Goal: Task Accomplishment & Management: Use online tool/utility

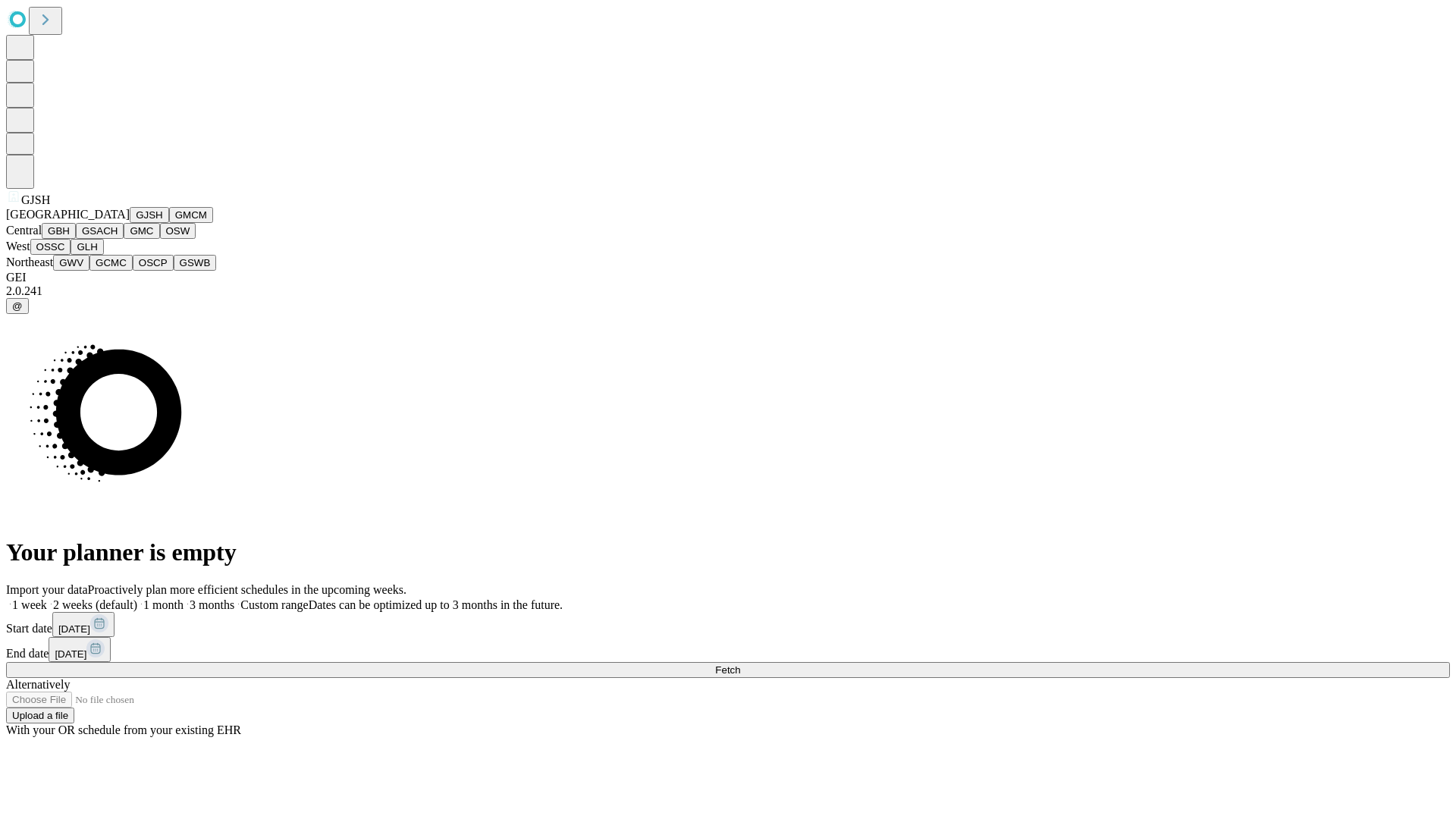
click at [130, 223] on button "GJSH" at bounding box center [149, 214] width 40 height 16
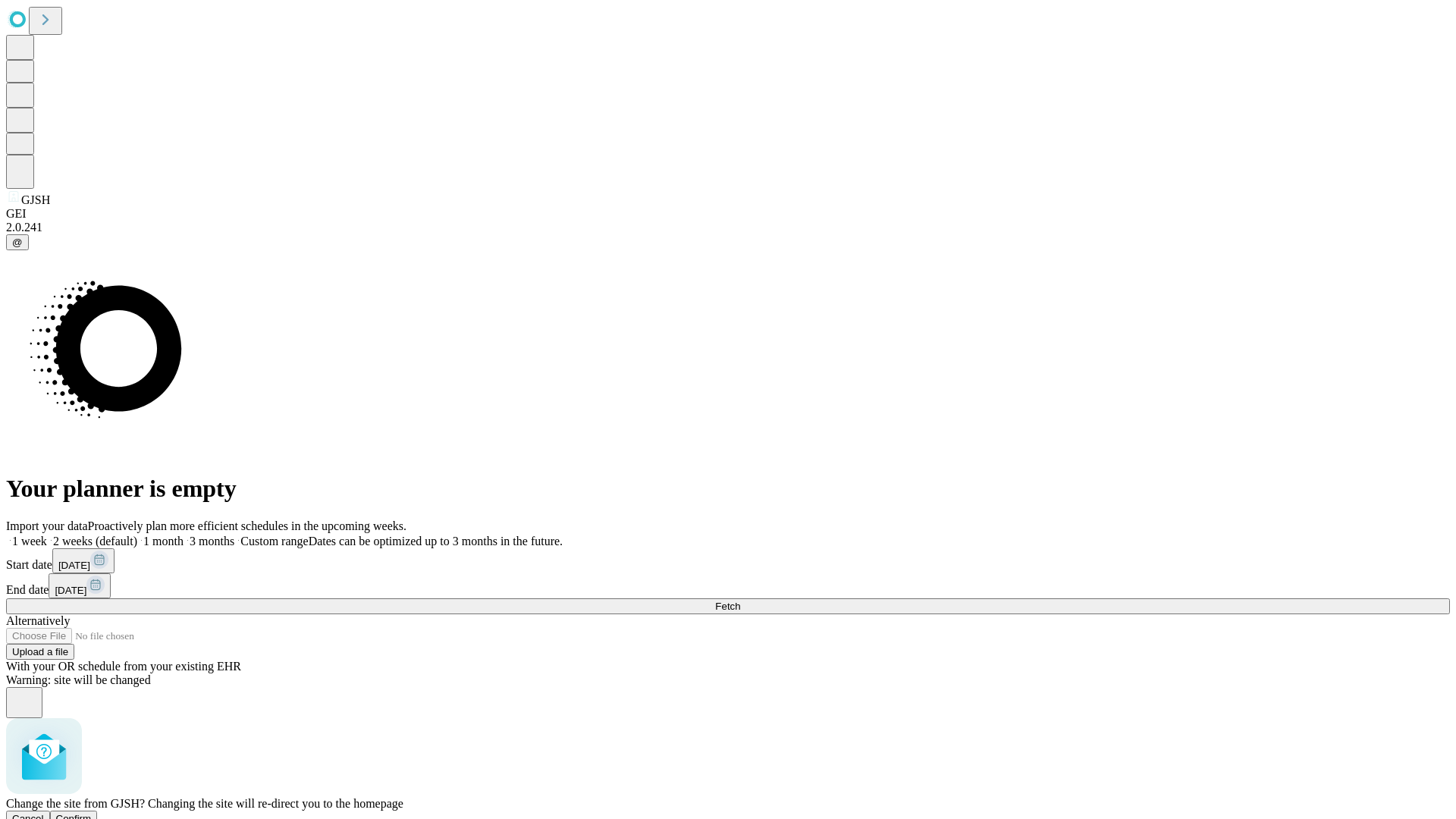
click at [92, 813] on span "Confirm" at bounding box center [73, 818] width 35 height 11
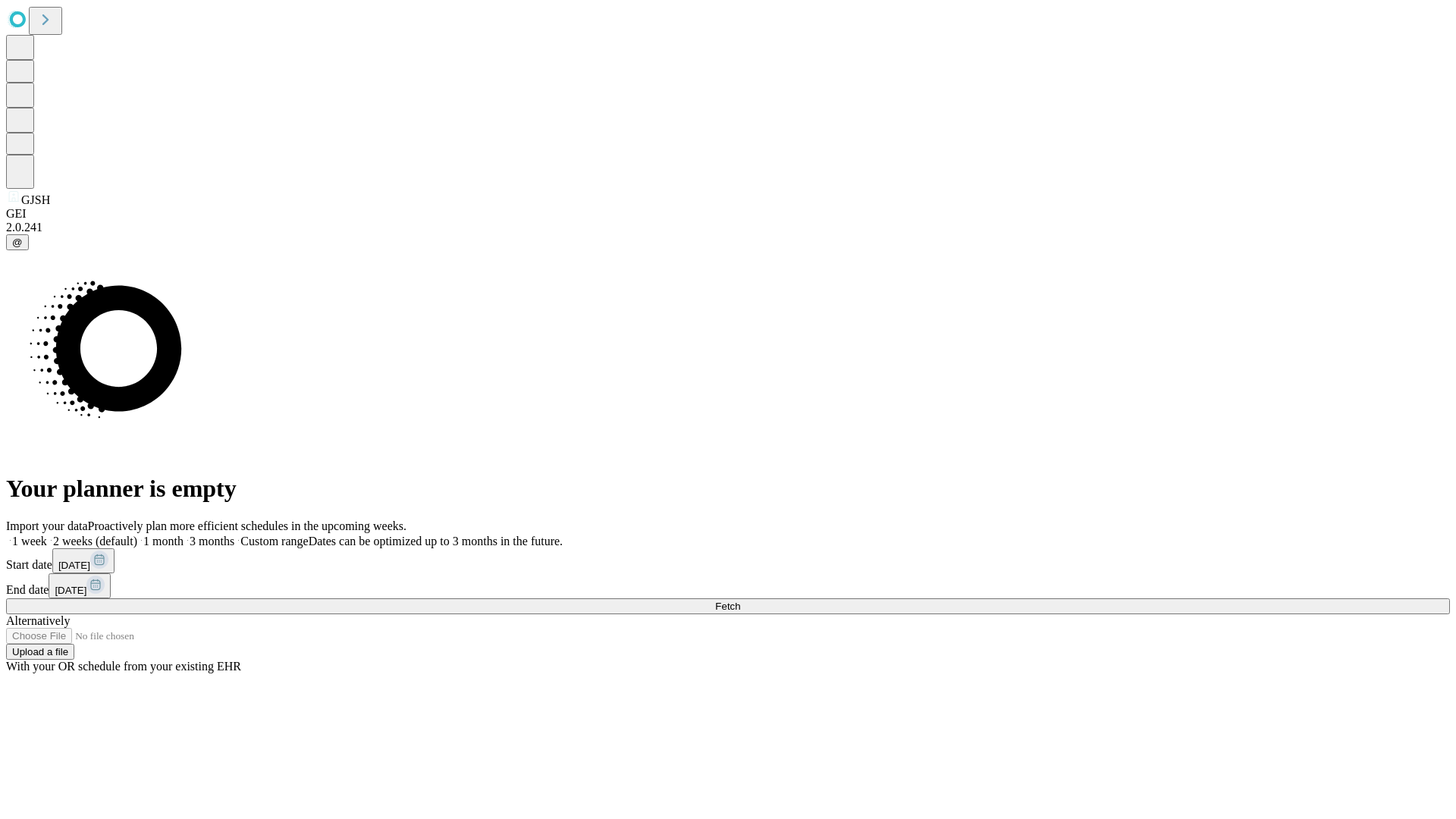
click at [138, 534] on label "2 weeks (default)" at bounding box center [92, 540] width 90 height 13
click at [740, 600] on span "Fetch" at bounding box center [728, 605] width 25 height 11
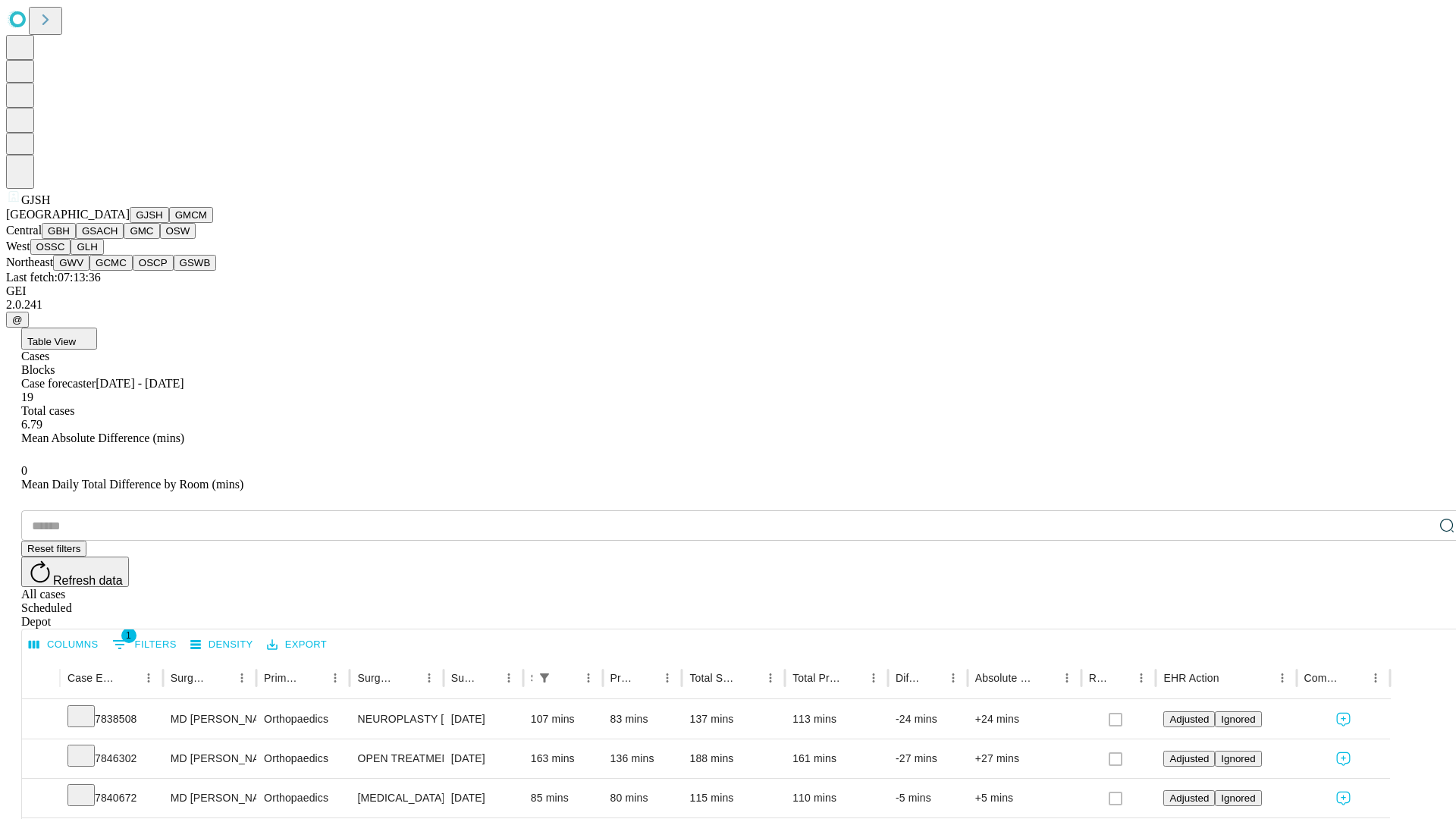
click at [169, 223] on button "GMCM" at bounding box center [191, 214] width 44 height 16
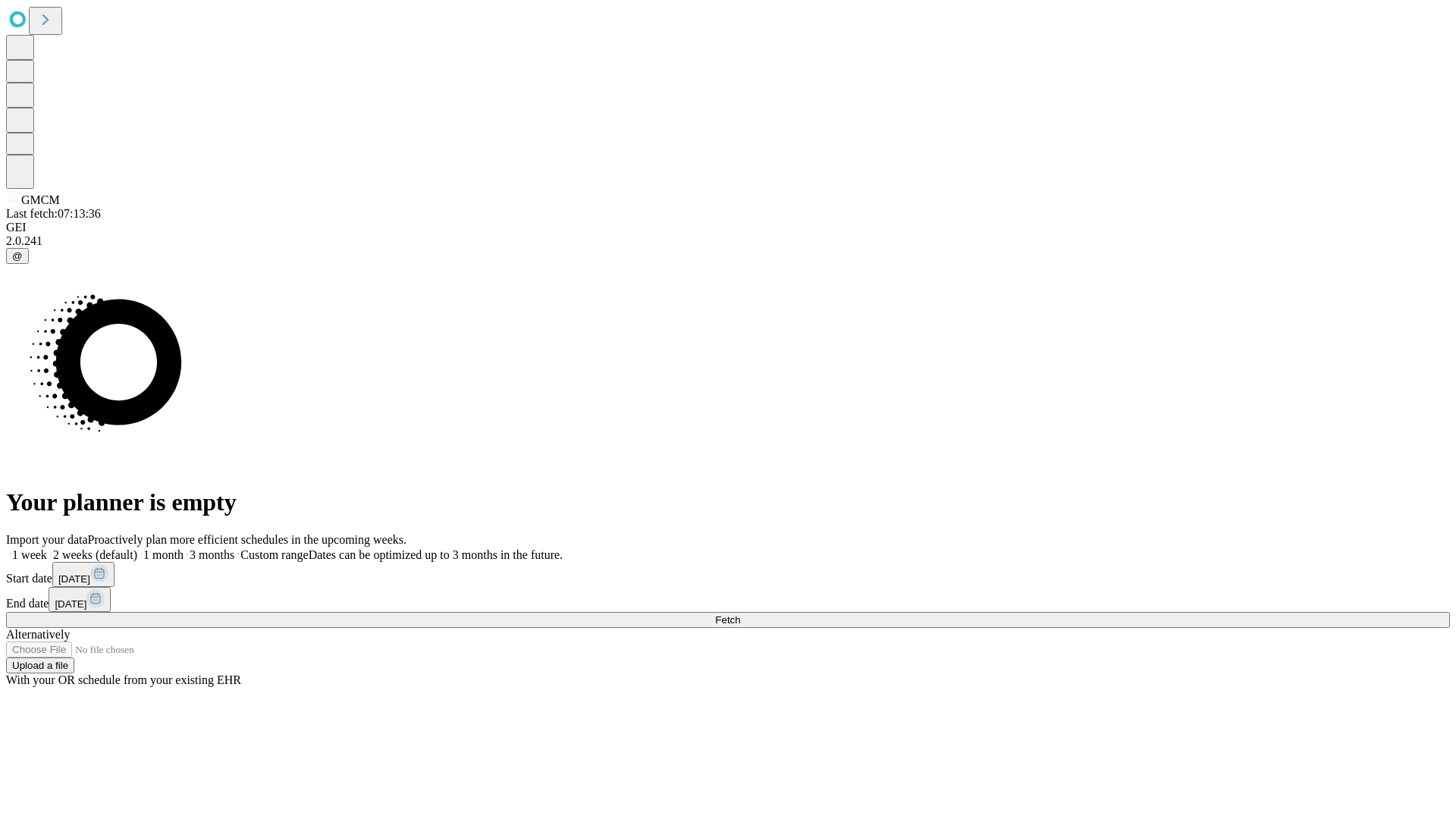
click at [138, 548] on label "2 weeks (default)" at bounding box center [92, 554] width 90 height 13
click at [740, 614] on span "Fetch" at bounding box center [728, 619] width 25 height 11
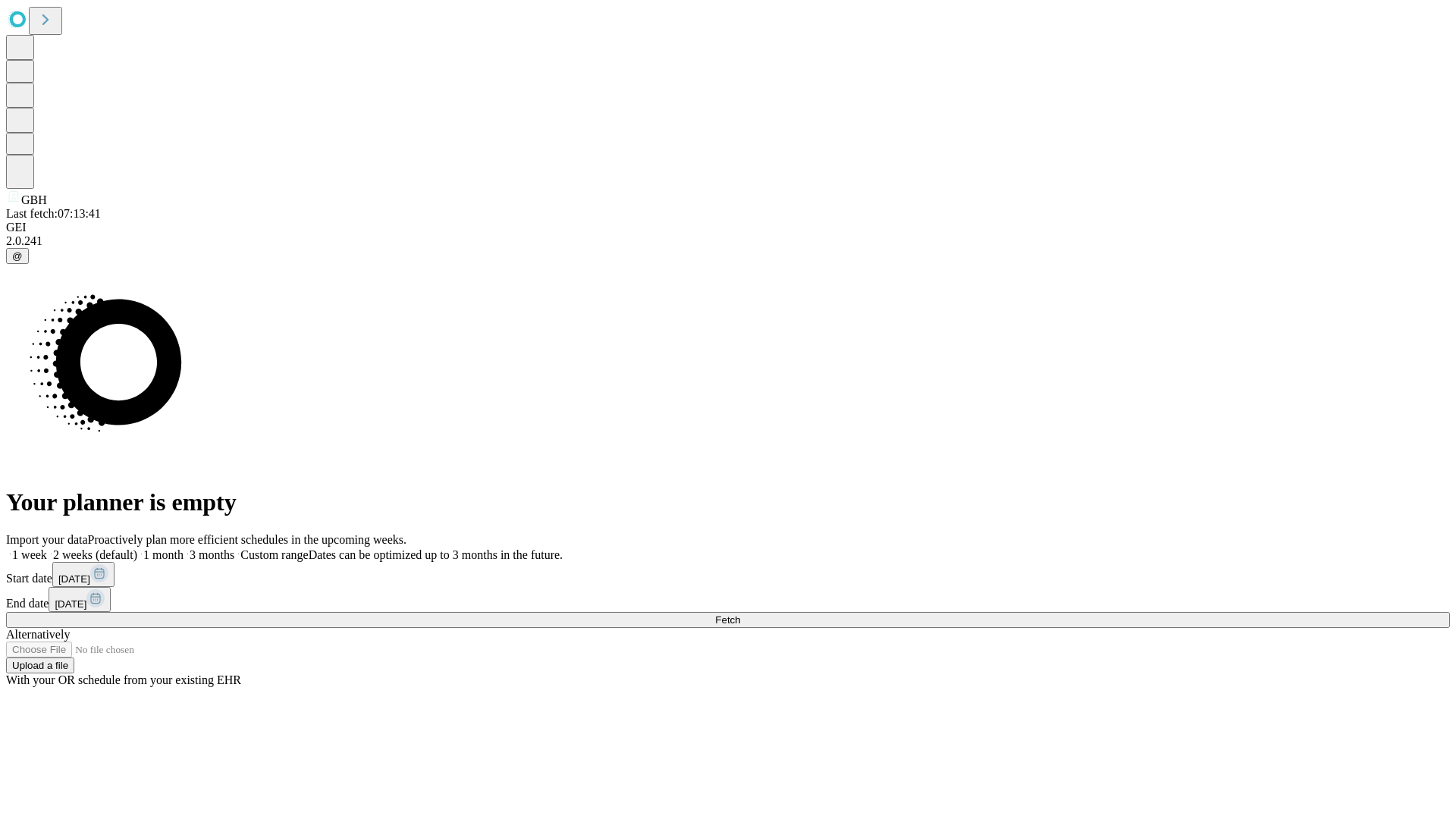
click at [740, 614] on span "Fetch" at bounding box center [728, 619] width 25 height 11
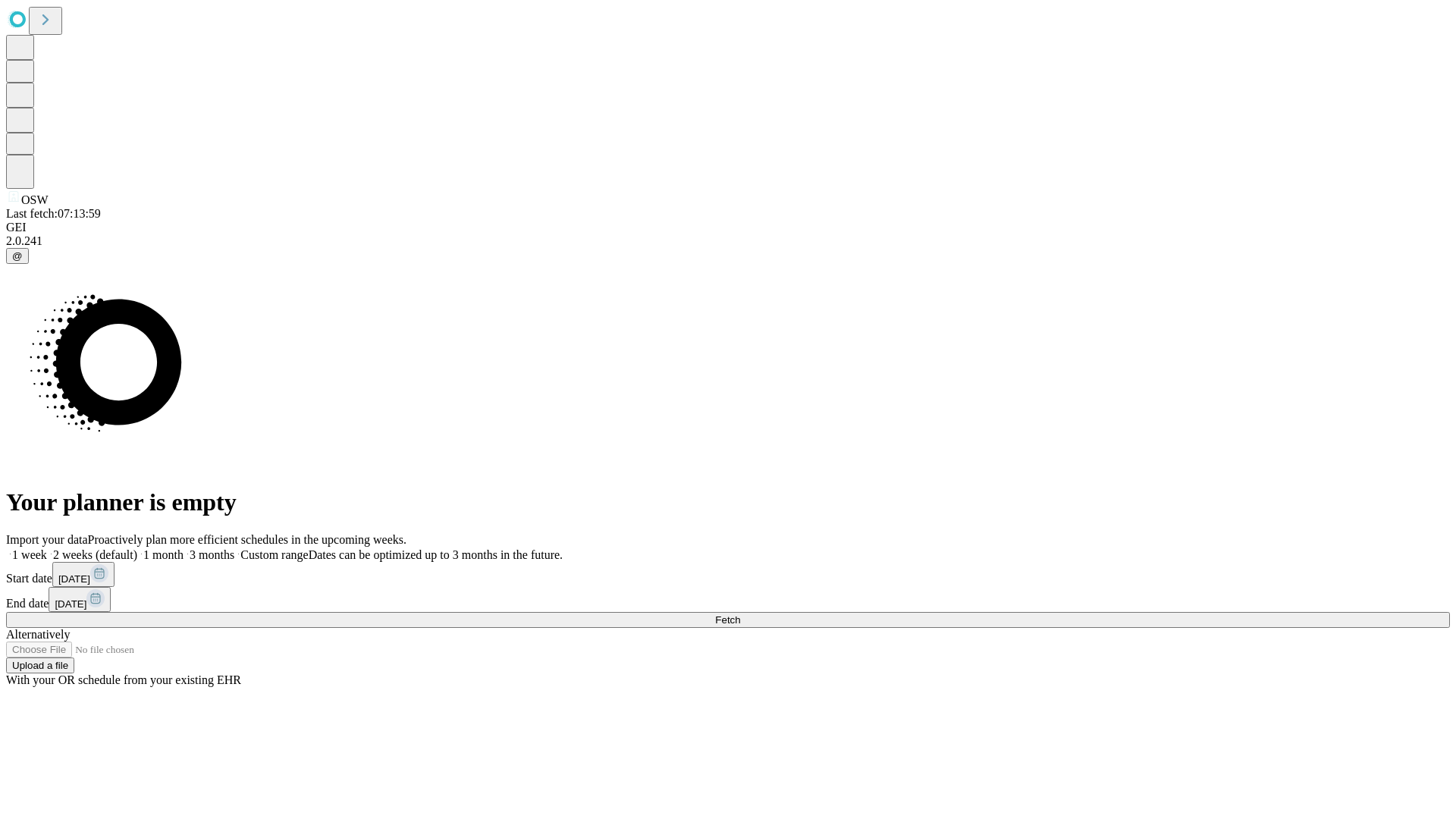
click at [138, 548] on label "2 weeks (default)" at bounding box center [92, 554] width 90 height 13
click at [740, 614] on span "Fetch" at bounding box center [728, 619] width 25 height 11
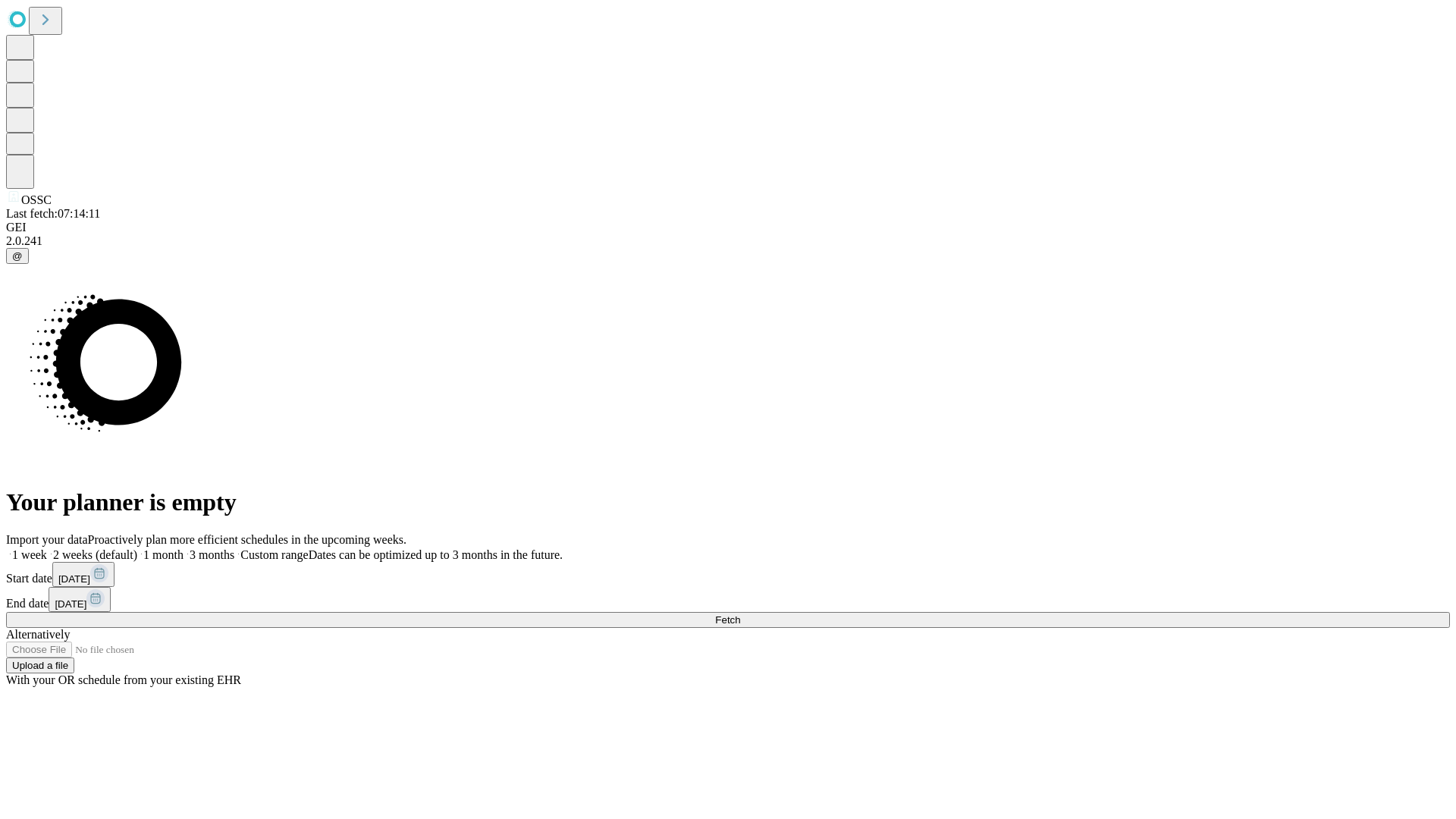
click at [138, 548] on label "2 weeks (default)" at bounding box center [92, 554] width 90 height 13
click at [740, 614] on span "Fetch" at bounding box center [728, 619] width 25 height 11
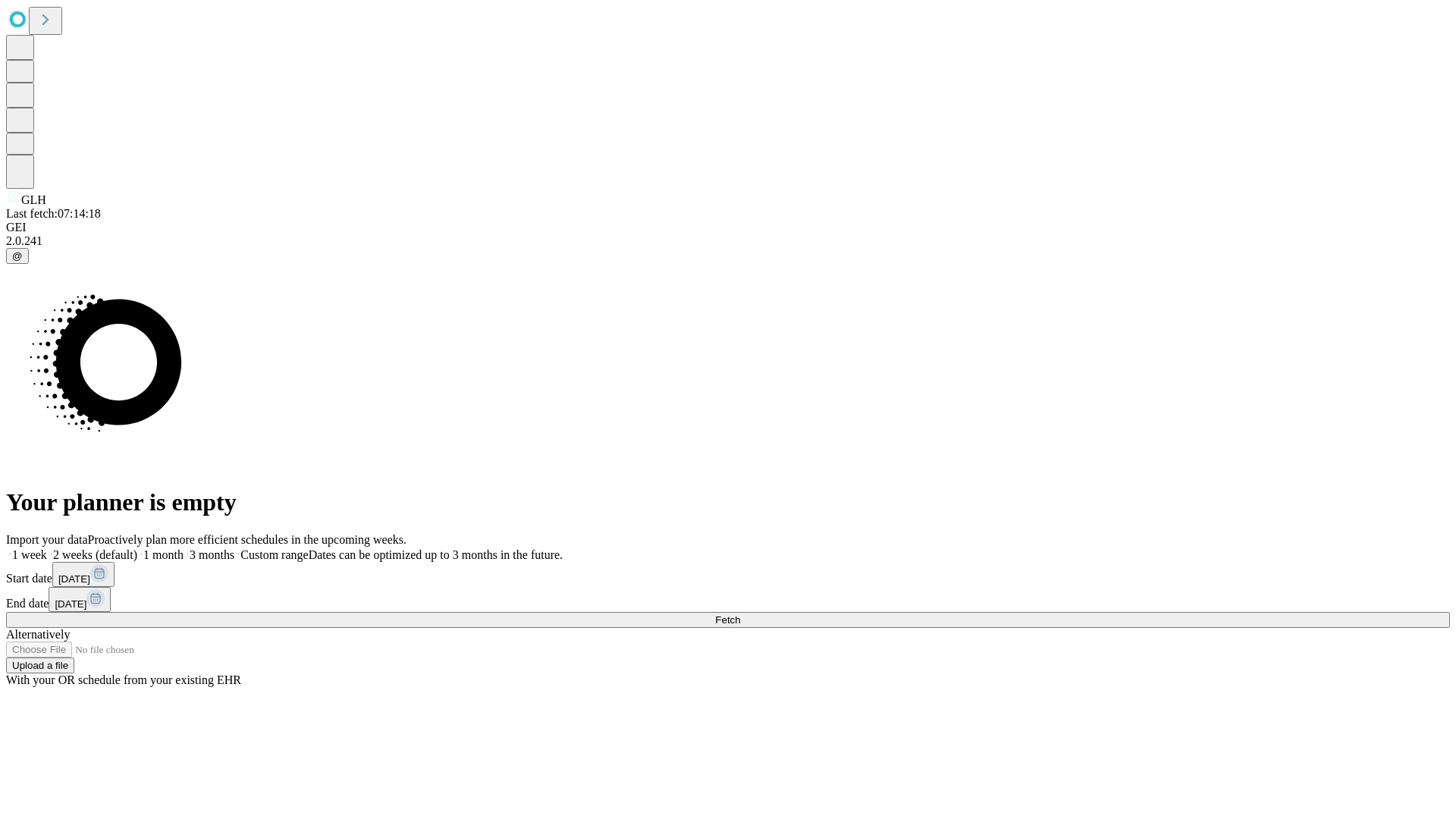
click at [138, 548] on label "2 weeks (default)" at bounding box center [92, 554] width 90 height 13
click at [740, 614] on span "Fetch" at bounding box center [728, 619] width 25 height 11
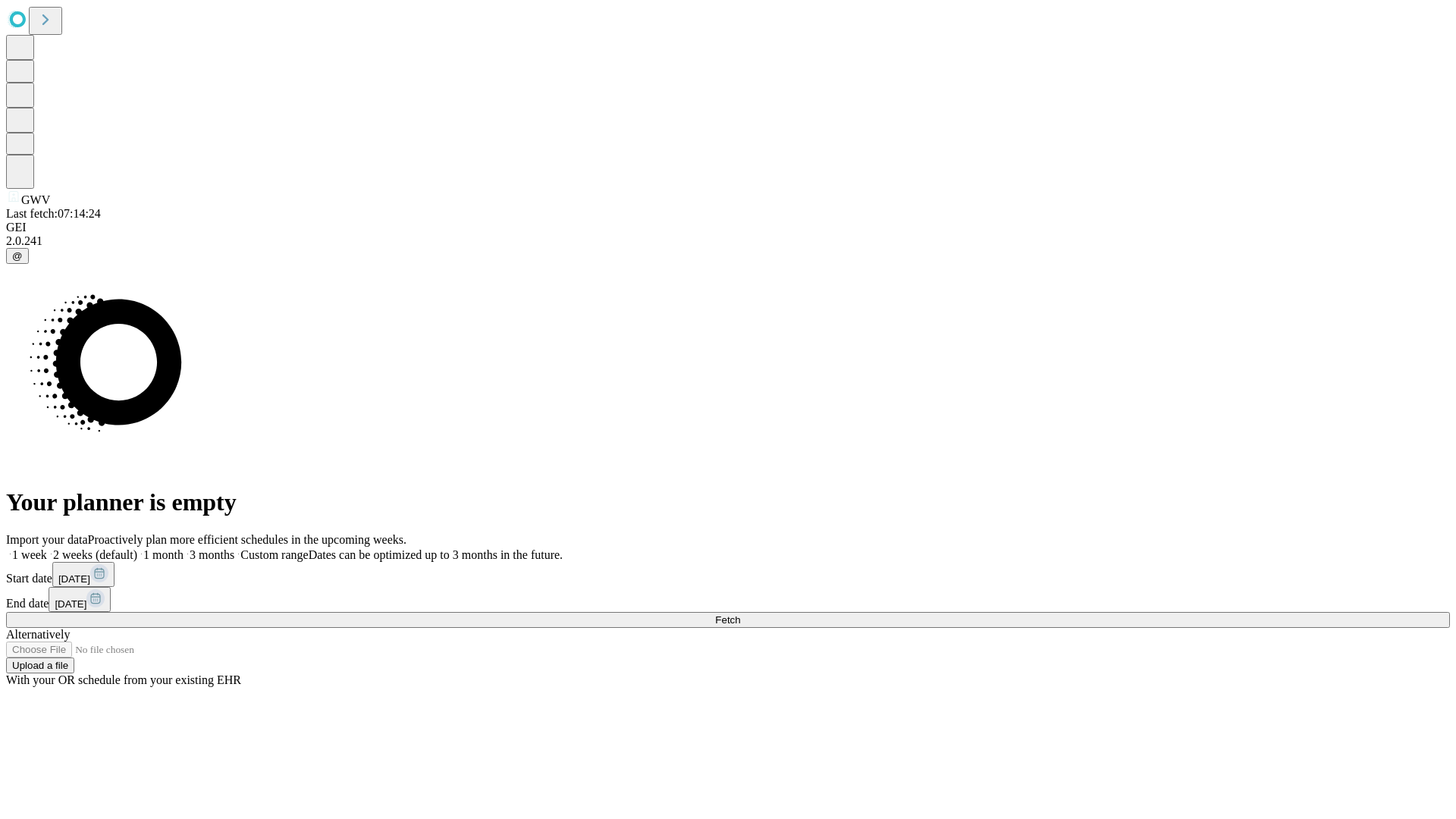
click at [740, 614] on span "Fetch" at bounding box center [728, 619] width 25 height 11
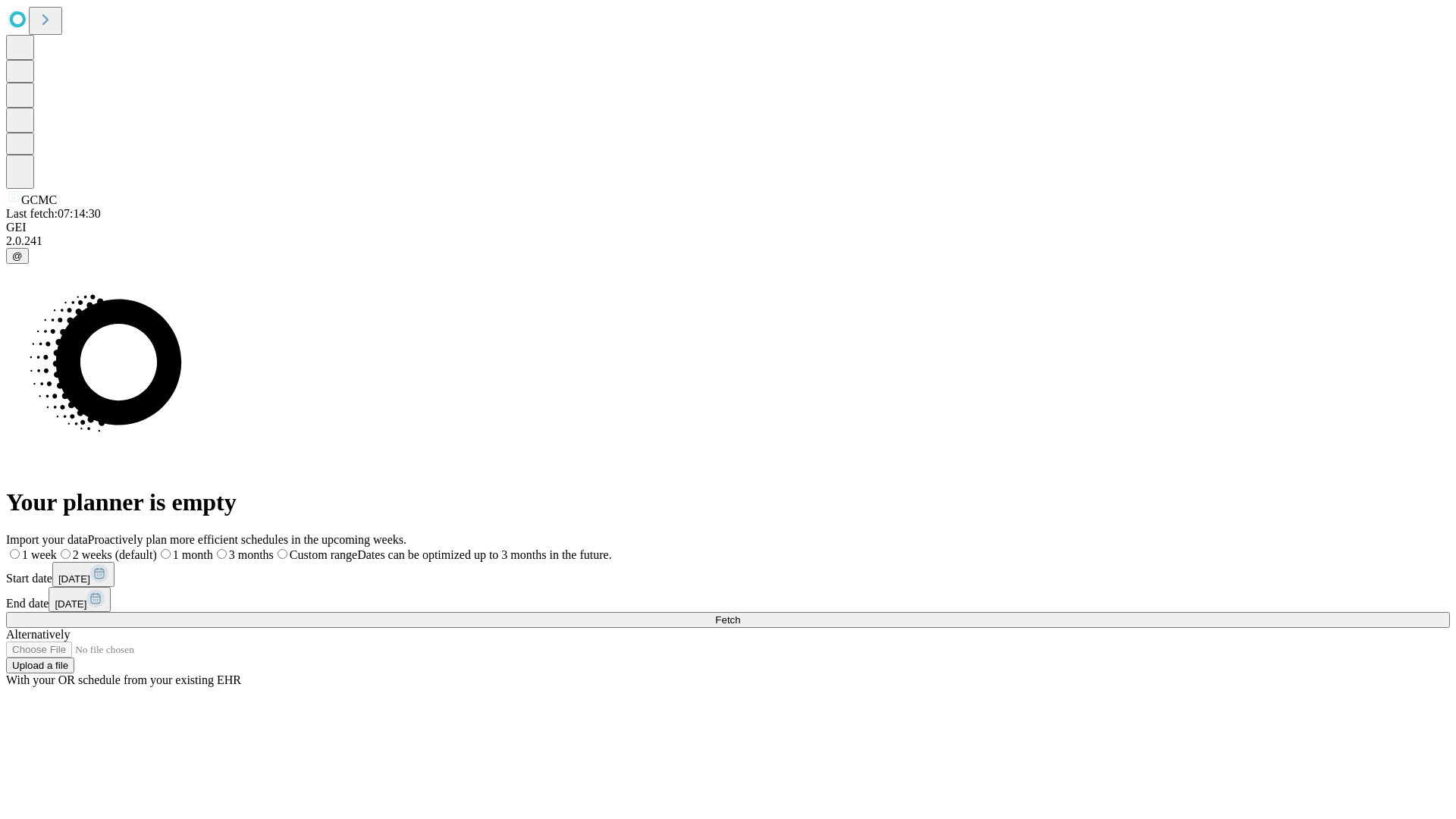
click at [740, 614] on span "Fetch" at bounding box center [728, 619] width 25 height 11
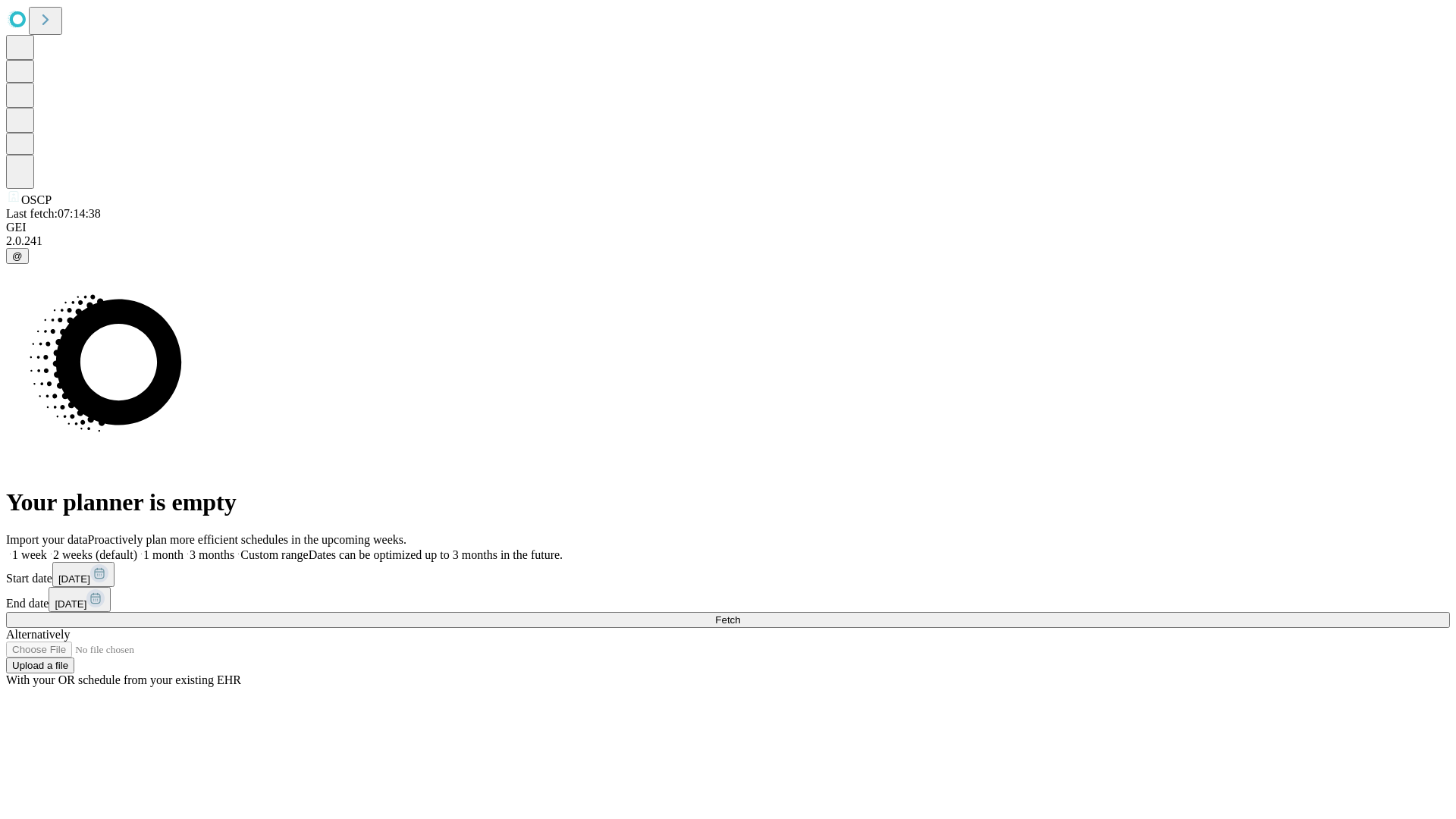
click at [138, 548] on label "2 weeks (default)" at bounding box center [92, 554] width 90 height 13
click at [740, 614] on span "Fetch" at bounding box center [728, 619] width 25 height 11
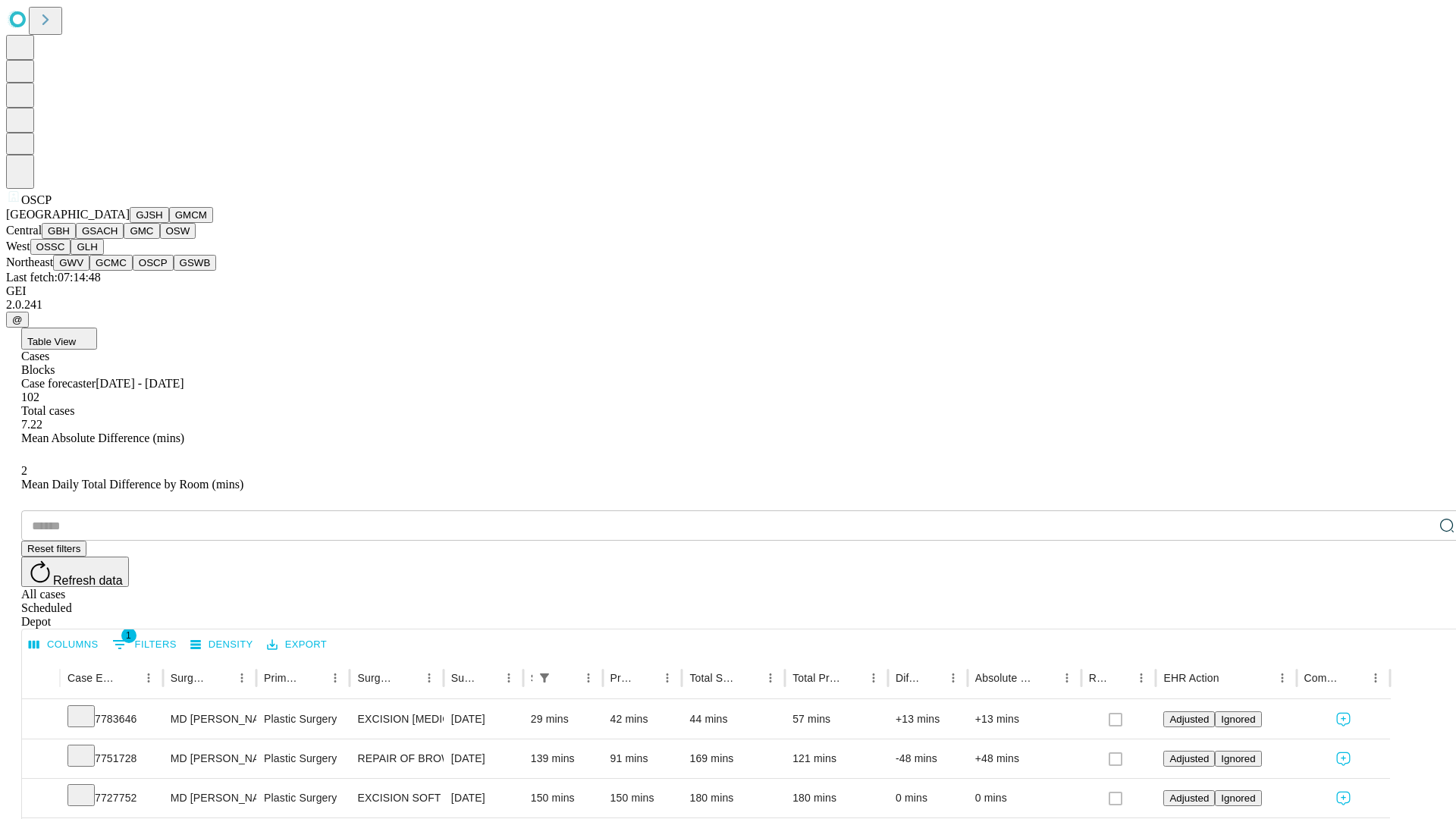
click at [174, 271] on button "GSWB" at bounding box center [195, 263] width 43 height 16
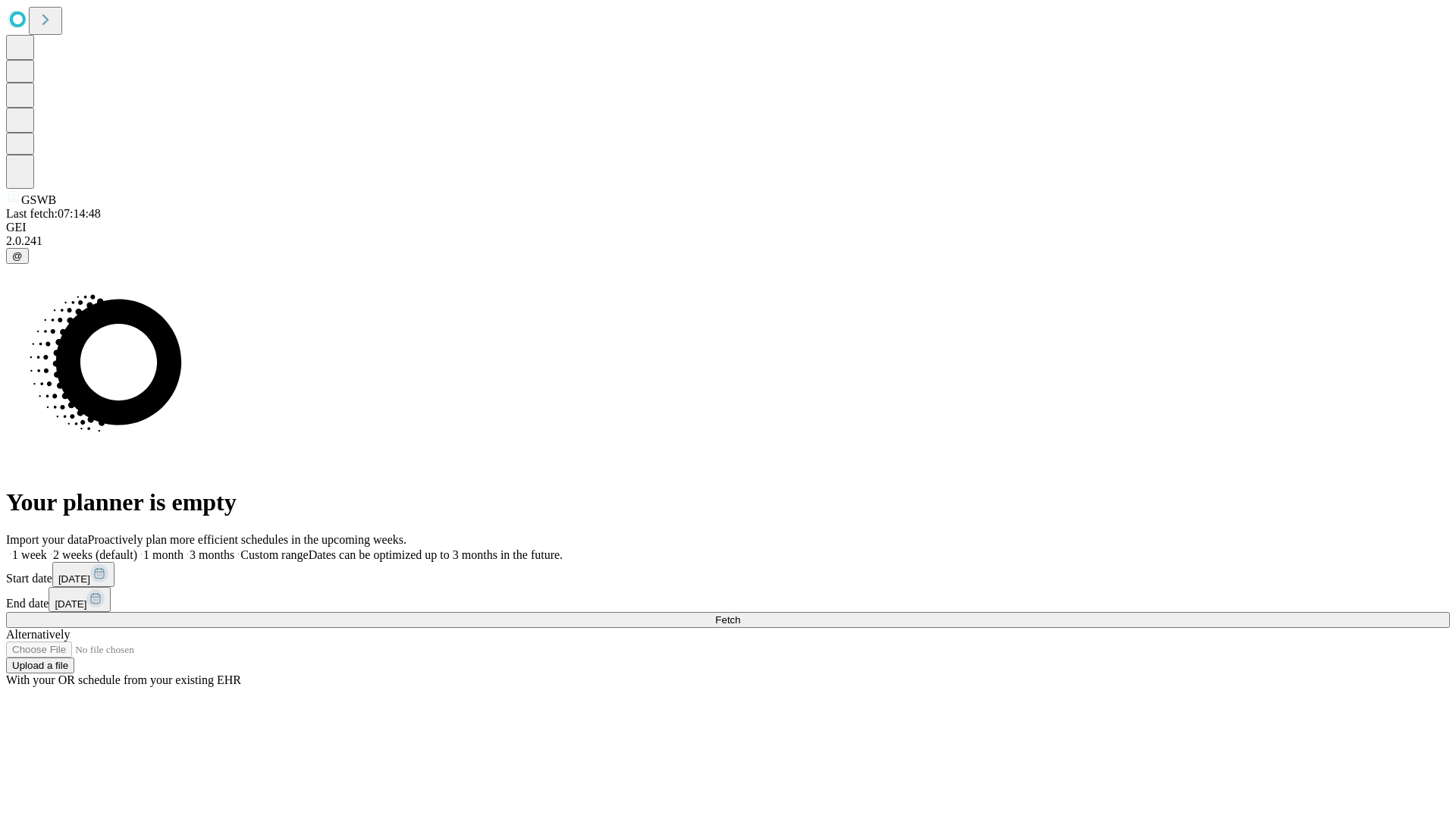
click at [138, 548] on label "2 weeks (default)" at bounding box center [92, 554] width 90 height 13
click at [740, 614] on span "Fetch" at bounding box center [728, 619] width 25 height 11
